Goal: Task Accomplishment & Management: Manage account settings

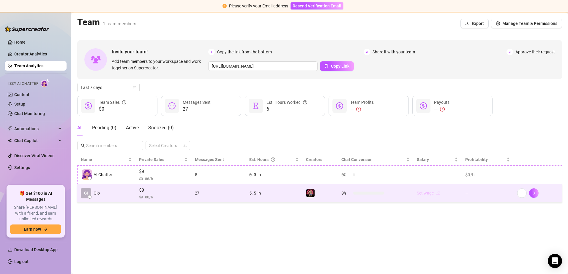
click at [438, 191] on icon "edit" at bounding box center [438, 193] width 4 height 4
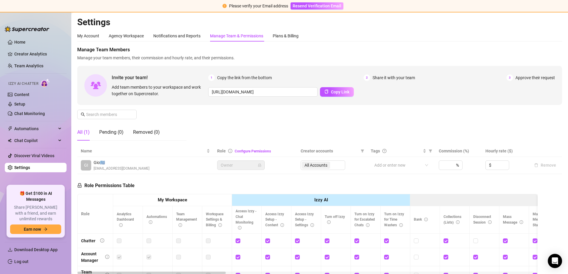
click at [318, 165] on div "All Accounts" at bounding box center [322, 165] width 45 height 9
click at [445, 166] on div "%" at bounding box center [450, 165] width 24 height 9
click at [498, 167] on input at bounding box center [500, 165] width 16 height 9
click at [504, 164] on icon "up" at bounding box center [505, 164] width 2 height 2
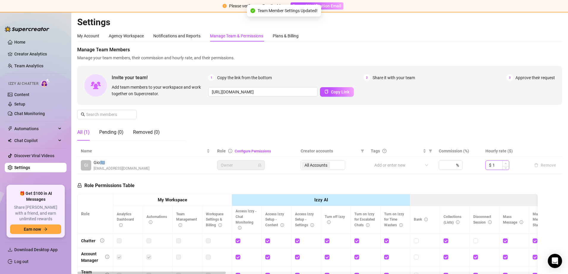
type input "2"
click at [94, 39] on div "My Account" at bounding box center [88, 35] width 22 height 11
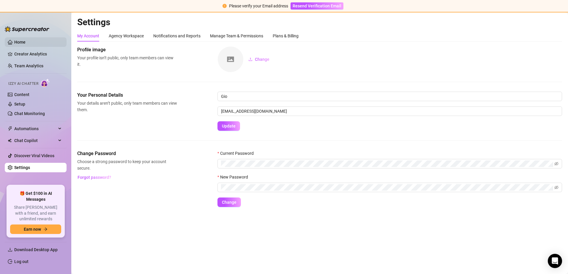
click at [26, 42] on link "Home" at bounding box center [19, 42] width 11 height 5
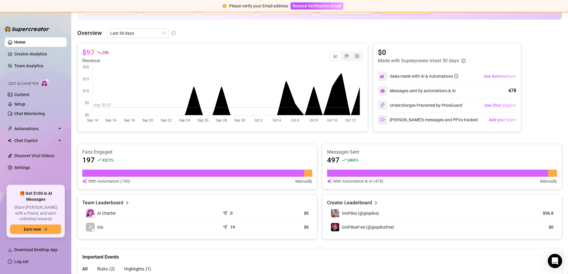
scroll to position [172, 0]
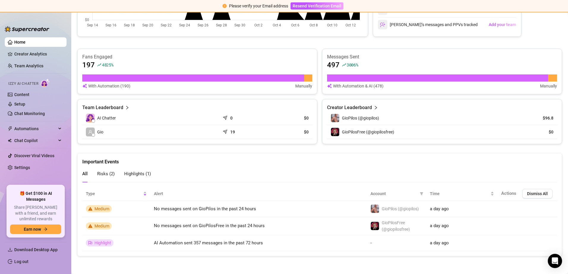
click at [143, 175] on span "Highlights ( 1 )" at bounding box center [137, 173] width 27 height 5
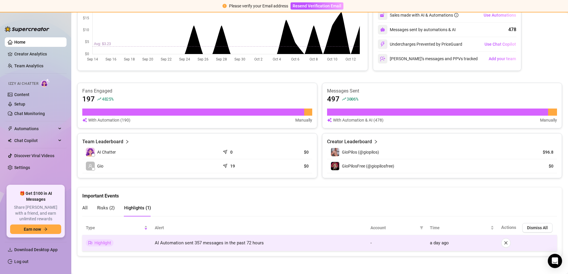
click at [226, 239] on td "AI Automation sent 357 messages in the past 72 hours" at bounding box center [259, 243] width 216 height 16
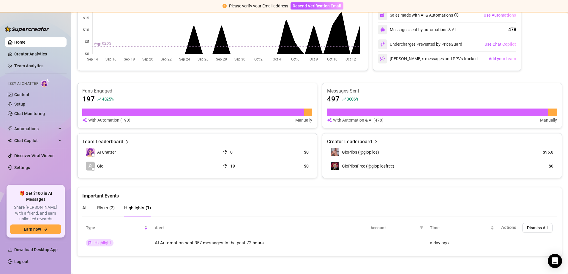
drag, startPoint x: 77, startPoint y: 212, endPoint x: 80, endPoint y: 211, distance: 3.3
click at [79, 211] on div "Important Events All Risks ( 2 ) Highlights ( 1 ) Type Alert Account Time Actio…" at bounding box center [319, 221] width 489 height 69
click at [83, 210] on span "All" at bounding box center [84, 207] width 5 height 5
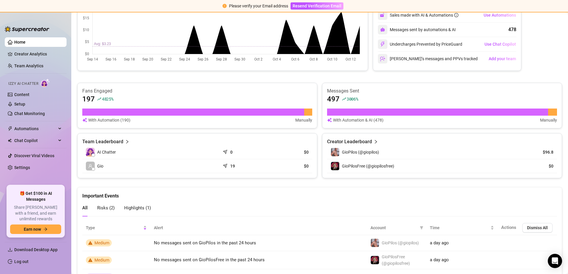
click at [110, 175] on div "Team Leaderboard AI Chatter 0 $0 Gio 19 $0" at bounding box center [197, 155] width 240 height 45
click at [118, 138] on article "Team Leaderboard" at bounding box center [102, 141] width 41 height 7
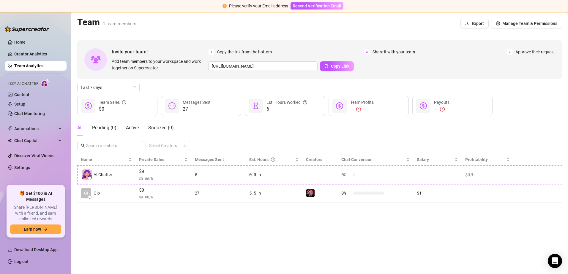
click at [204, 111] on span "27" at bounding box center [197, 109] width 28 height 7
click at [123, 100] on span "info-circle" at bounding box center [124, 102] width 4 height 7
click at [25, 102] on link "Setup" at bounding box center [19, 104] width 11 height 5
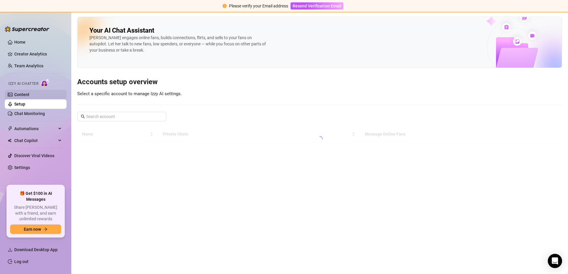
click at [29, 92] on link "Content" at bounding box center [21, 94] width 15 height 5
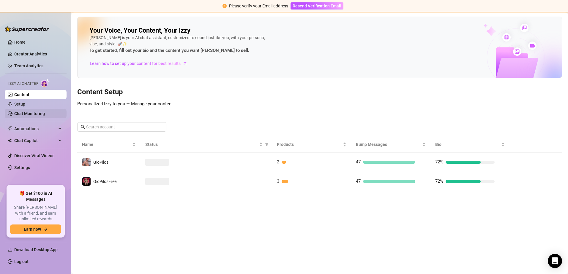
click at [37, 113] on link "Chat Monitoring" at bounding box center [29, 113] width 31 height 5
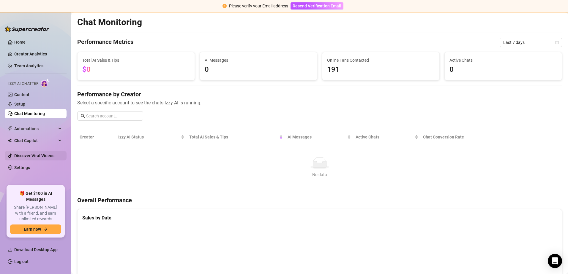
click at [54, 155] on link "Discover Viral Videos" at bounding box center [34, 155] width 40 height 5
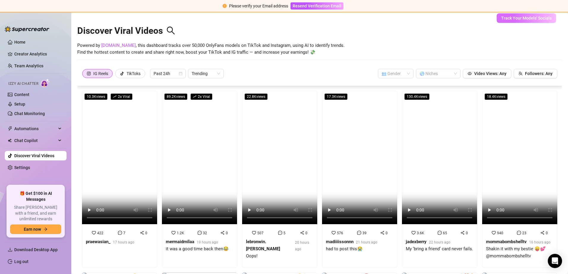
click at [543, 19] on span "Track Your Models' Socials" at bounding box center [526, 18] width 50 height 5
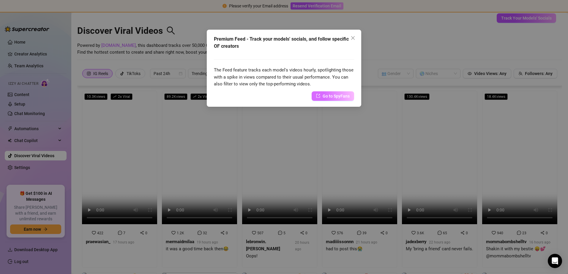
drag, startPoint x: 323, startPoint y: 96, endPoint x: 322, endPoint y: 109, distance: 12.6
click at [323, 96] on span "Go to SpyFans" at bounding box center [335, 96] width 27 height 7
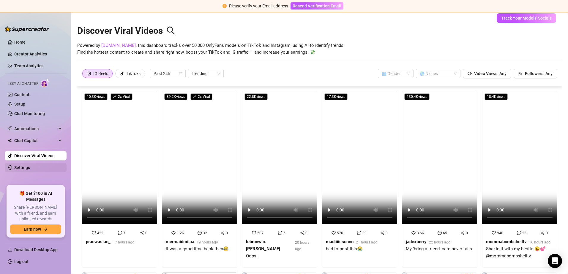
click at [23, 169] on link "Settings" at bounding box center [22, 167] width 16 height 5
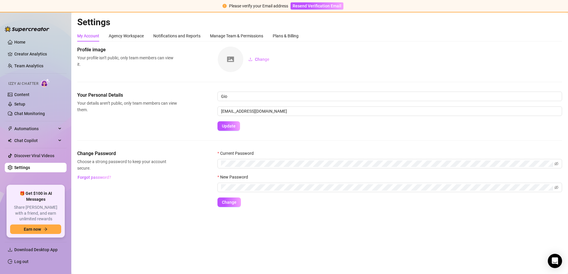
click at [25, 36] on ul "Home Creator Analytics Team Analytics Izzy AI Chatter Content Setup Chat Monito…" at bounding box center [36, 109] width 62 height 148
click at [26, 40] on link "Home" at bounding box center [19, 42] width 11 height 5
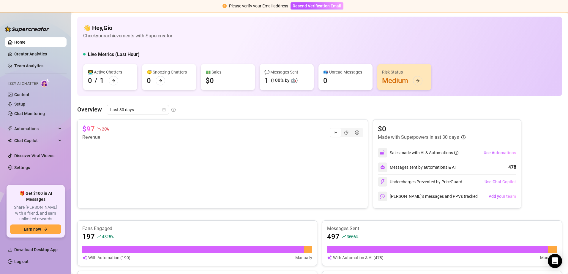
click at [418, 83] on icon "arrow-right" at bounding box center [417, 81] width 4 height 4
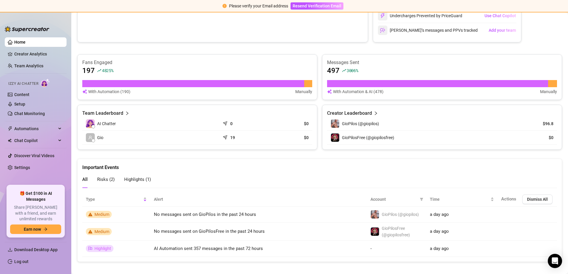
scroll to position [172, 0]
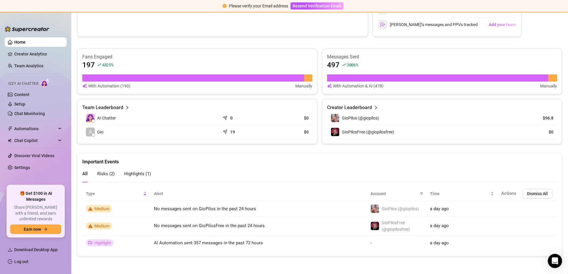
click at [376, 85] on article "With Automation & AI (478)" at bounding box center [358, 86] width 50 height 7
click at [47, 56] on link "Creator Analytics" at bounding box center [37, 53] width 47 height 9
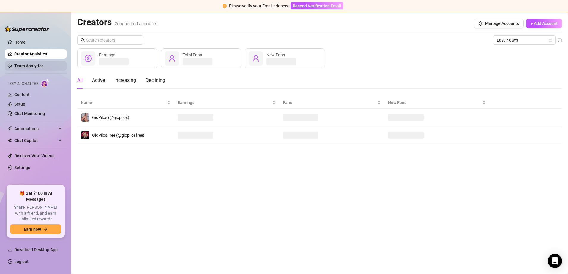
click at [41, 67] on link "Team Analytics" at bounding box center [28, 66] width 29 height 5
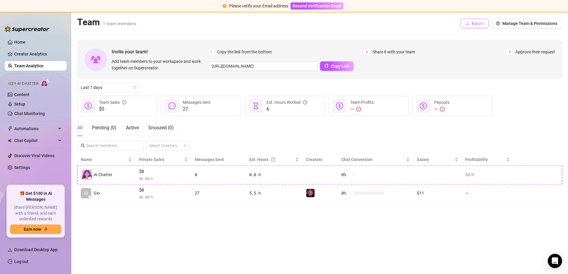
click at [478, 27] on button "Export" at bounding box center [474, 23] width 28 height 9
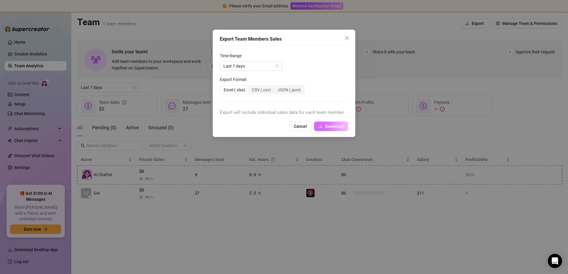
click at [332, 131] on button "Download" at bounding box center [331, 126] width 34 height 9
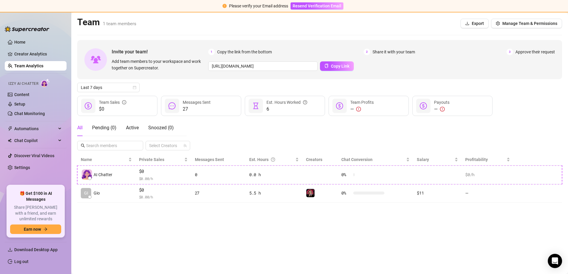
click at [357, 231] on main "Team 1 team members Export Manage Team & Permissions Invite your team! Add team…" at bounding box center [319, 143] width 496 height 262
drag, startPoint x: 34, startPoint y: 105, endPoint x: 31, endPoint y: 105, distance: 3.3
click at [25, 105] on link "Setup" at bounding box center [19, 104] width 11 height 5
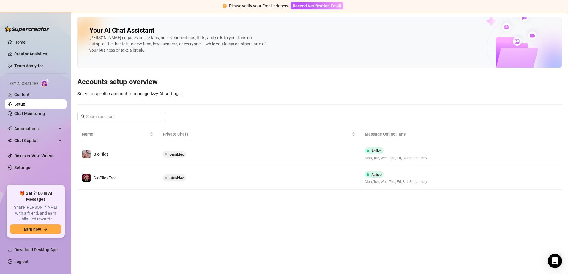
click at [180, 158] on span "Disabled" at bounding box center [174, 154] width 23 height 7
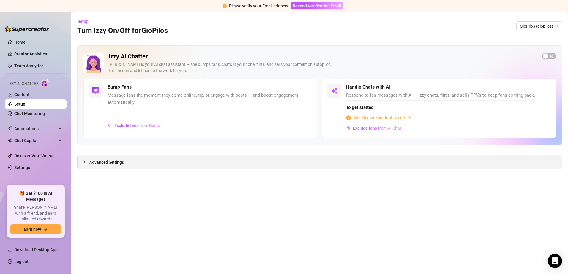
click at [117, 163] on span "Advanced Settings" at bounding box center [106, 162] width 34 height 7
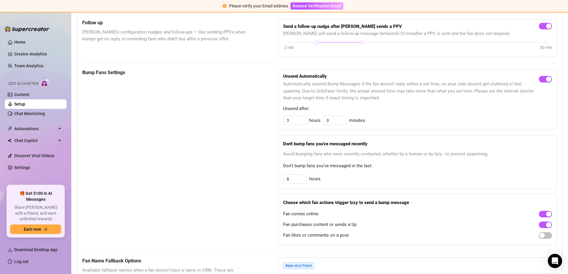
scroll to position [297, 0]
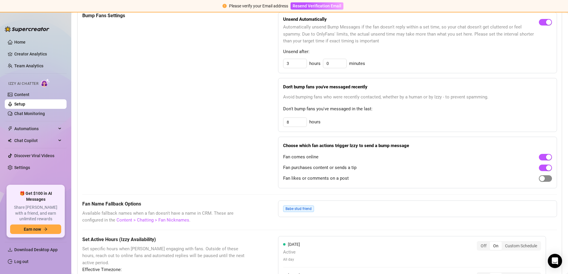
click at [539, 180] on div "button" at bounding box center [541, 178] width 5 height 5
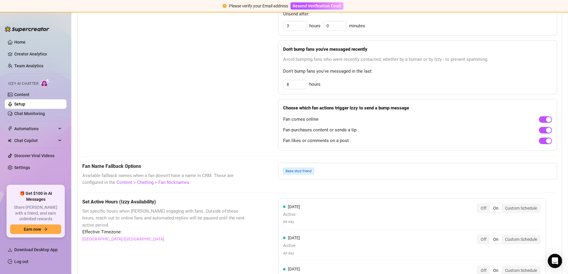
scroll to position [334, 0]
click at [179, 186] on link "Content > Chatting > Fan Nicknames" at bounding box center [152, 182] width 73 height 5
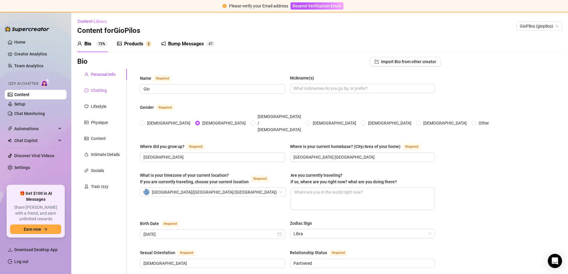
drag, startPoint x: 179, startPoint y: 184, endPoint x: 98, endPoint y: 93, distance: 122.2
click at [98, 93] on div "Chatting" at bounding box center [99, 90] width 16 height 7
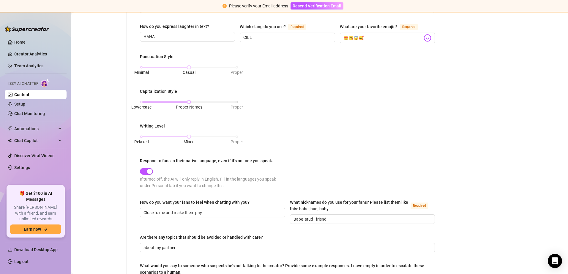
scroll to position [208, 0]
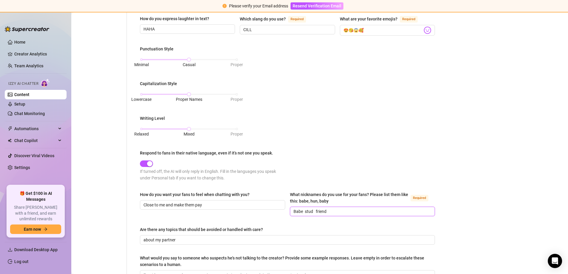
drag, startPoint x: 300, startPoint y: 210, endPoint x: 277, endPoint y: 210, distance: 23.5
click at [277, 210] on div "How do you want your fans to feel when chatting with you? Close to me and make …" at bounding box center [287, 206] width 295 height 30
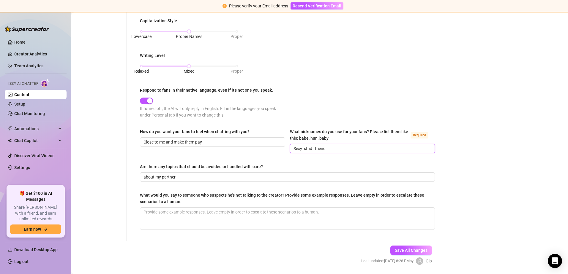
scroll to position [289, 0]
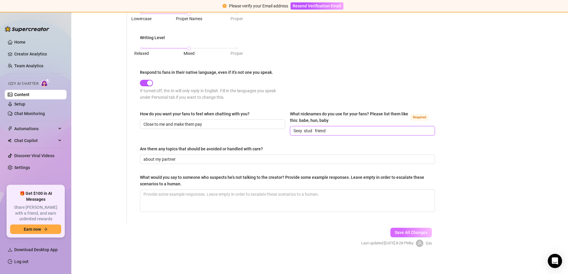
type input "Sexy stud friend"
click at [409, 232] on span "Save All Changes" at bounding box center [411, 232] width 33 height 5
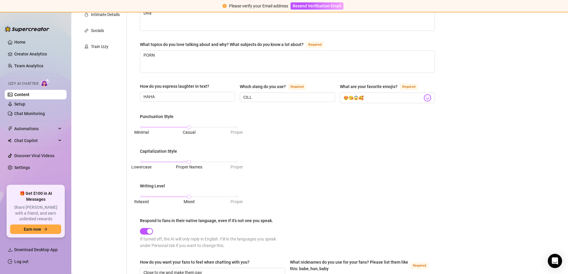
scroll to position [0, 0]
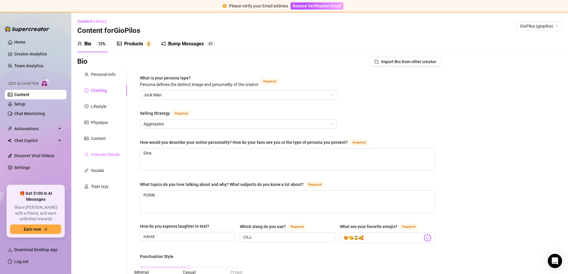
click at [95, 151] on div "Intimate Details" at bounding box center [102, 154] width 50 height 11
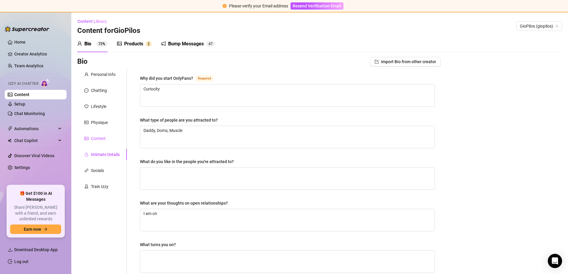
click at [105, 137] on div "Content" at bounding box center [98, 138] width 15 height 7
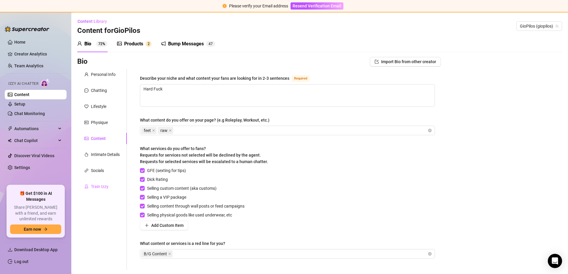
click at [119, 184] on div "Train Izzy" at bounding box center [102, 186] width 50 height 11
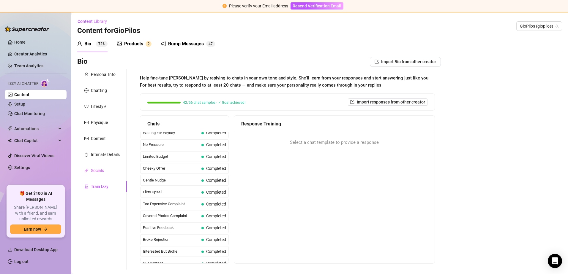
scroll to position [30, 0]
click at [99, 164] on div "Personal Info Chatting Lifestyle Physique Content Intimate Details Socials Trai…" at bounding box center [102, 169] width 50 height 201
click at [101, 166] on div "Socials" at bounding box center [102, 170] width 50 height 11
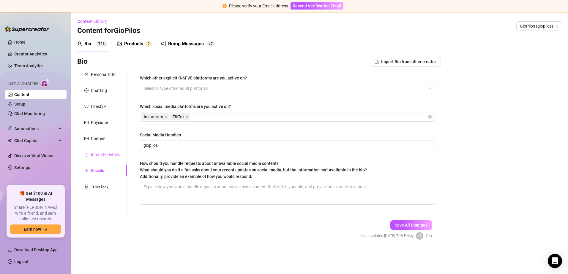
click at [111, 159] on div "Intimate Details" at bounding box center [102, 154] width 50 height 11
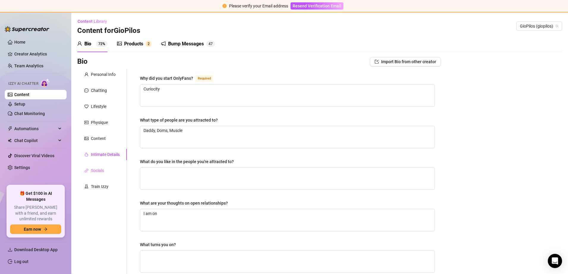
click at [108, 170] on div "Socials" at bounding box center [102, 170] width 50 height 11
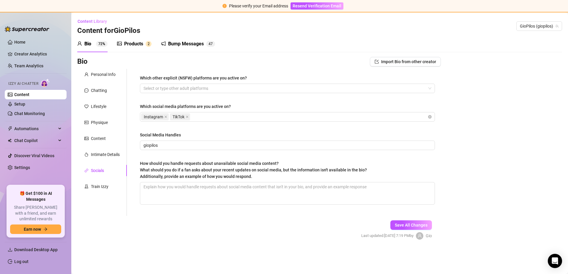
click at [231, 112] on div "Which social media platforms are you active on?" at bounding box center [287, 107] width 295 height 9
click at [229, 119] on div "Instagram TikTok" at bounding box center [284, 117] width 286 height 8
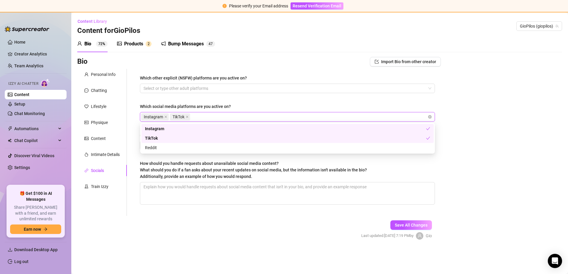
click at [529, 145] on div "Bio Import Bio from other creator Personal Info Chatting Lifestyle Physique Con…" at bounding box center [319, 153] width 484 height 193
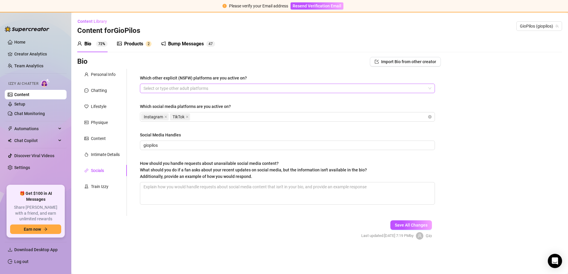
click at [224, 88] on div at bounding box center [284, 88] width 286 height 8
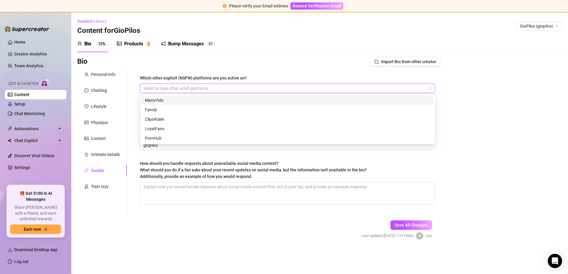
click at [475, 91] on div "Bio Import Bio from other creator Personal Info Chatting Lifestyle Physique Con…" at bounding box center [319, 153] width 484 height 193
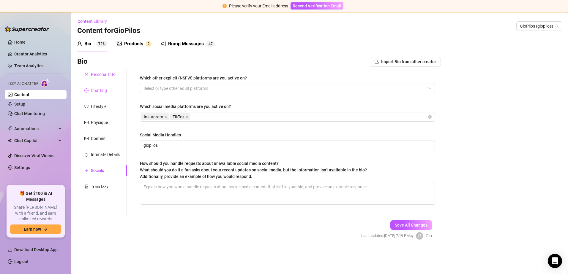
drag, startPoint x: 113, startPoint y: 75, endPoint x: 90, endPoint y: 88, distance: 25.8
click at [113, 77] on div "Personal Info" at bounding box center [103, 74] width 25 height 7
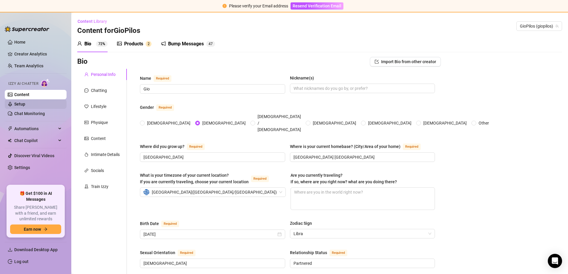
click at [25, 102] on link "Setup" at bounding box center [19, 104] width 11 height 5
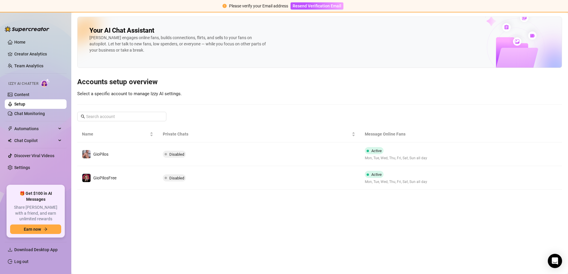
click at [25, 107] on link "Setup" at bounding box center [19, 104] width 11 height 5
click at [43, 67] on link "Team Analytics" at bounding box center [28, 66] width 29 height 5
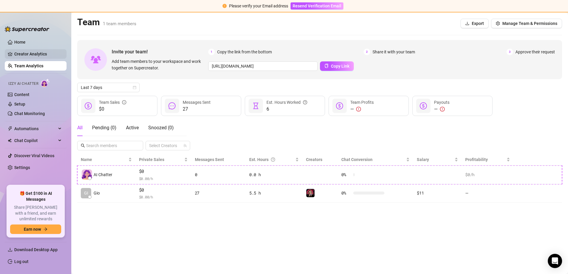
click at [49, 55] on link "Creator Analytics" at bounding box center [37, 53] width 47 height 9
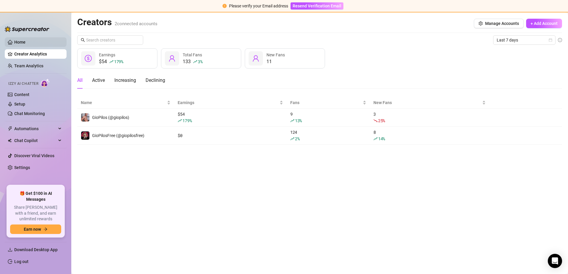
click at [26, 45] on link "Home" at bounding box center [19, 42] width 11 height 5
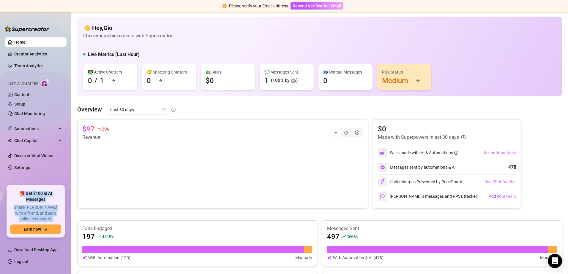
click at [0, 37] on html "Please verify your Email address Resend Verification Email Home Creator Analyti…" at bounding box center [284, 137] width 568 height 274
drag, startPoint x: 45, startPoint y: 245, endPoint x: 34, endPoint y: 260, distance: 18.8
click at [57, 251] on span "Download Desktop App" at bounding box center [35, 250] width 43 height 5
click at [403, 42] on div "👋 Hey, Gio Check your achievements with Supercreator Live Metrics (Last Hour) 👩…" at bounding box center [319, 57] width 484 height 80
